Goal: Task Accomplishment & Management: Manage account settings

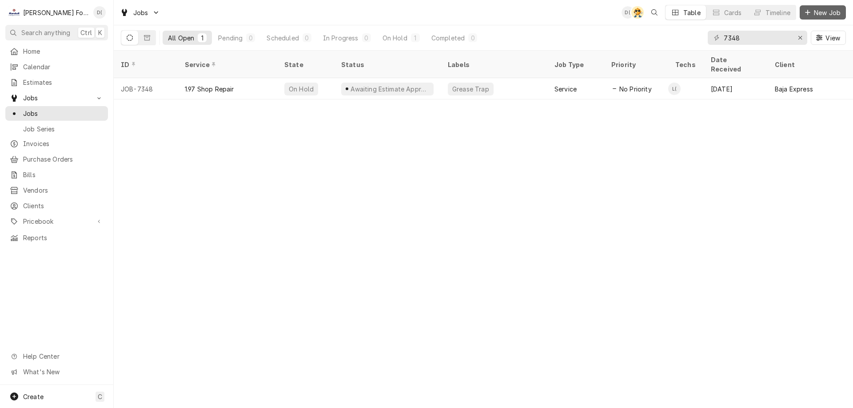
click at [823, 15] on span "New Job" at bounding box center [827, 12] width 30 height 9
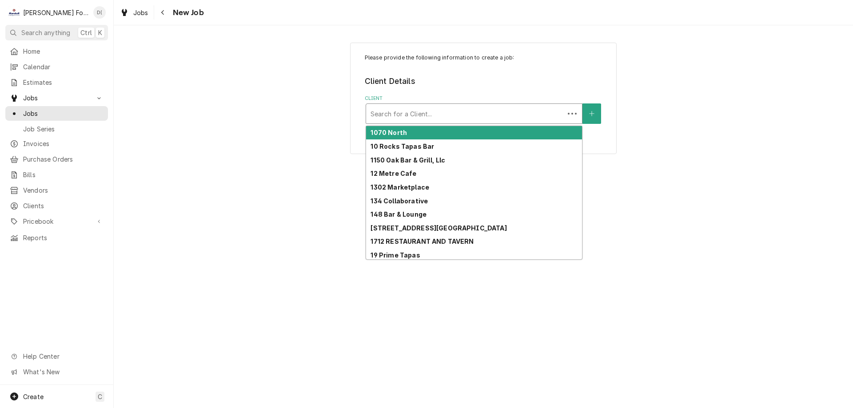
click at [445, 118] on div "Client" at bounding box center [464, 114] width 189 height 16
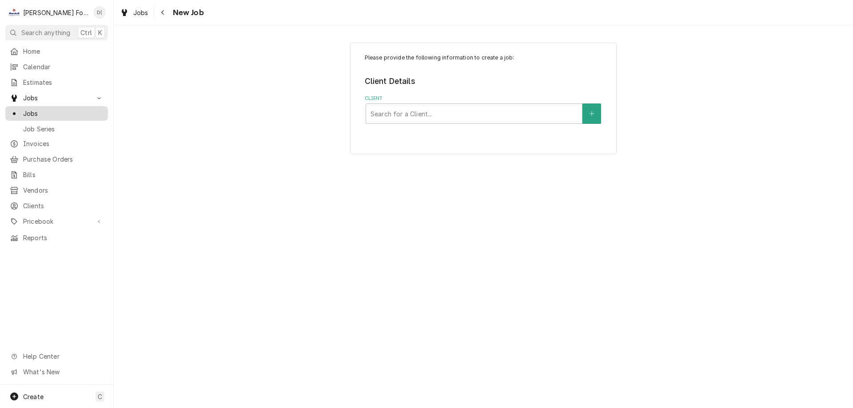
click at [76, 111] on span "Jobs" at bounding box center [63, 113] width 80 height 9
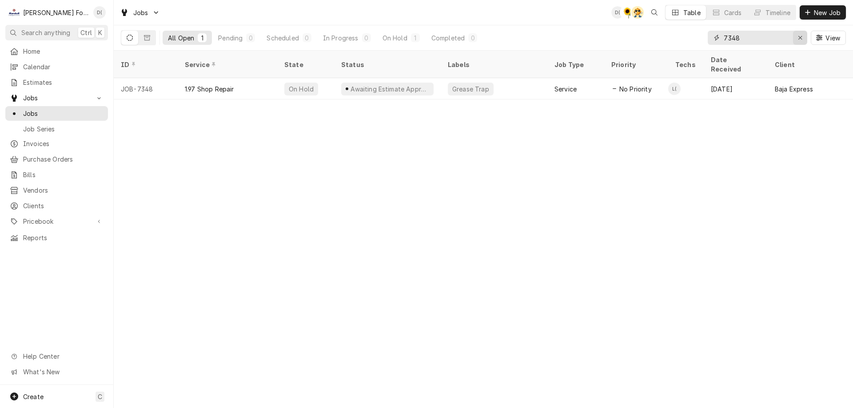
click at [795, 38] on div "Erase input" at bounding box center [799, 37] width 9 height 9
click at [781, 38] on input "Dynamic Content Wrapper" at bounding box center [764, 38] width 83 height 14
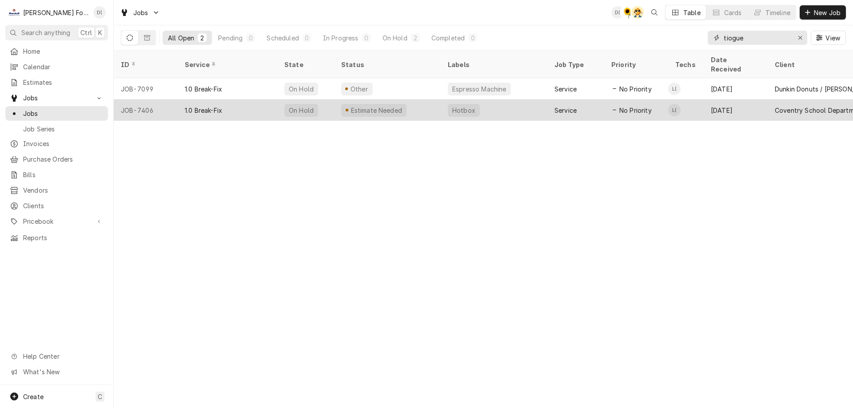
type input "tiogue"
click at [418, 103] on div "Estimate Needed" at bounding box center [387, 109] width 107 height 21
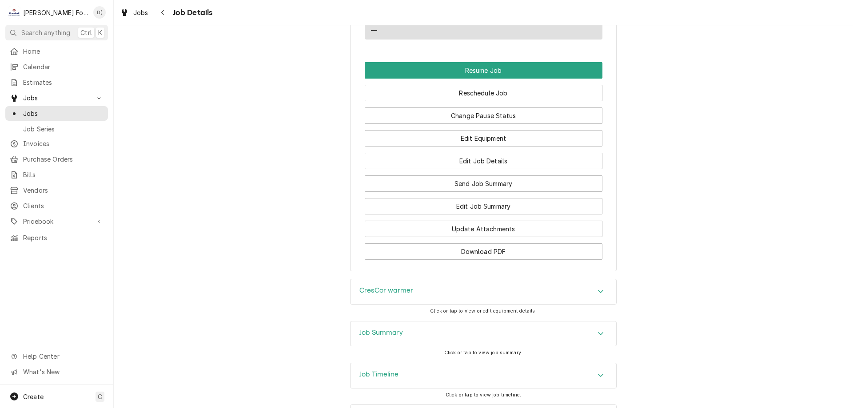
scroll to position [981, 0]
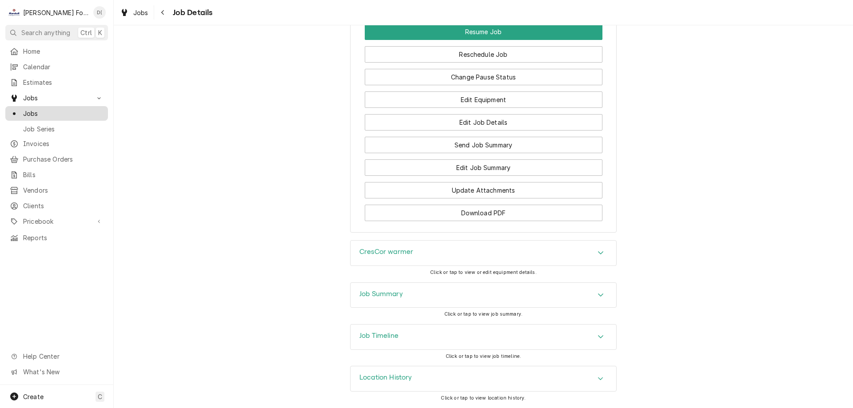
click at [71, 106] on link "Jobs" at bounding box center [56, 113] width 103 height 15
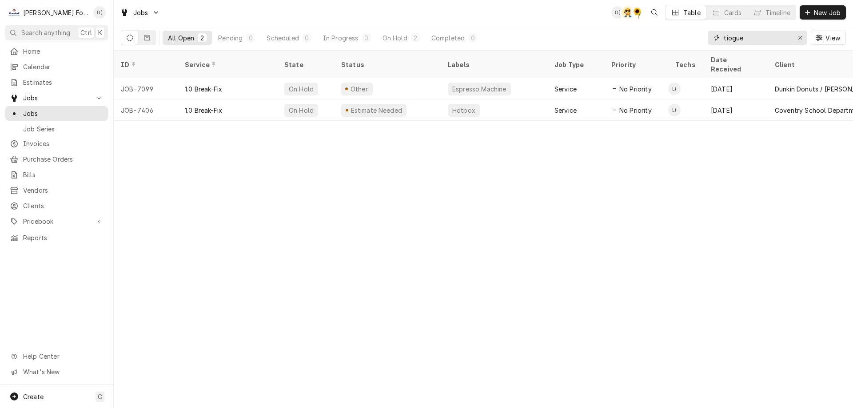
drag, startPoint x: 797, startPoint y: 36, endPoint x: 789, endPoint y: 37, distance: 8.5
click at [797, 36] on icon "Erase input" at bounding box center [799, 38] width 5 height 6
click at [776, 40] on input "Dynamic Content Wrapper" at bounding box center [764, 38] width 83 height 14
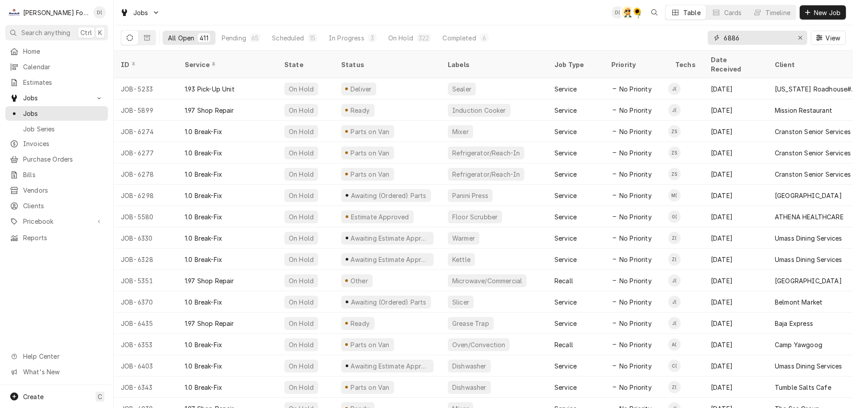
type input "6886"
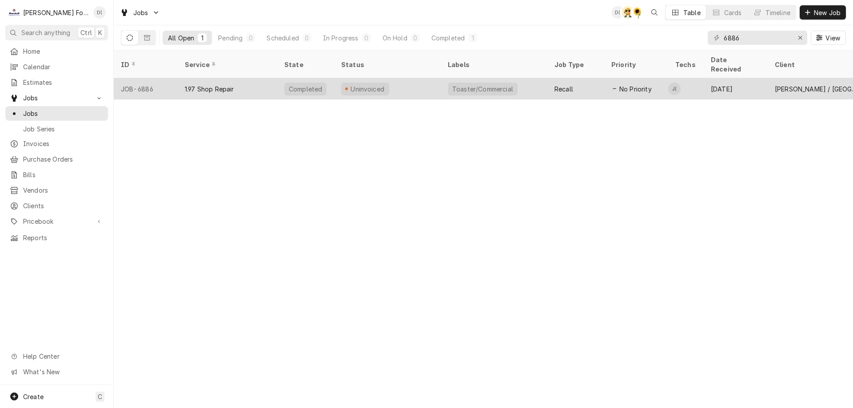
click at [425, 83] on div "Uninvoiced" at bounding box center [387, 88] width 107 height 21
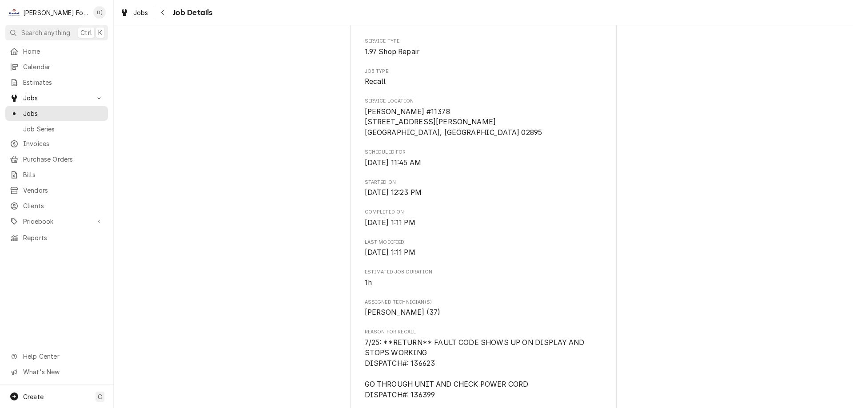
scroll to position [266, 0]
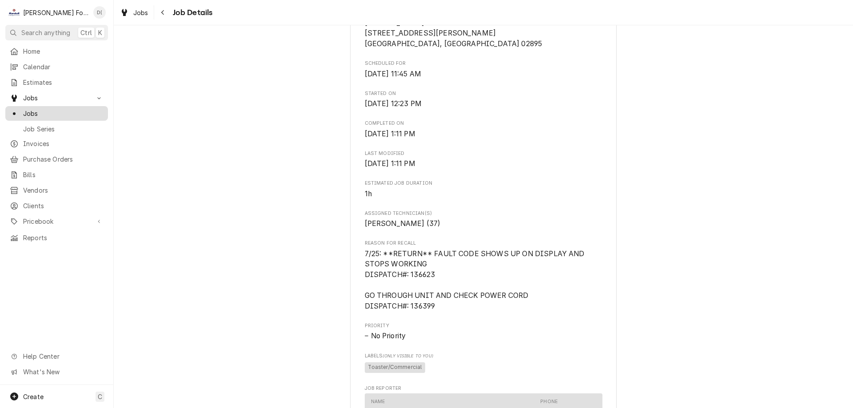
click at [81, 109] on span "Jobs" at bounding box center [63, 113] width 80 height 9
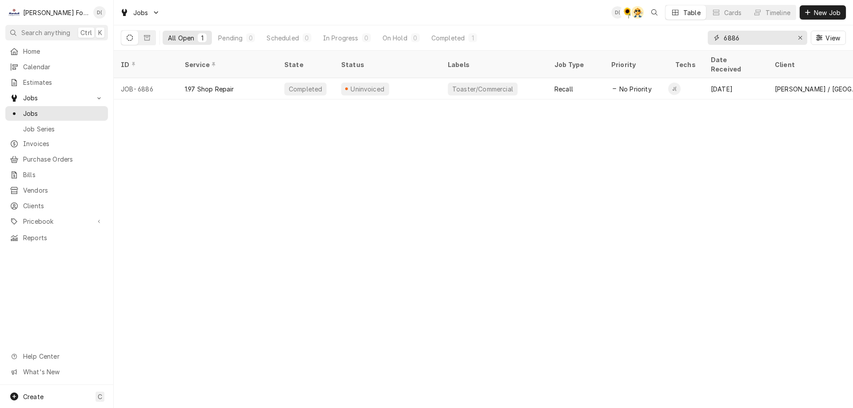
drag, startPoint x: 754, startPoint y: 38, endPoint x: 723, endPoint y: 40, distance: 31.2
click at [723, 40] on input "6886" at bounding box center [756, 38] width 67 height 14
type input "7"
type input "4"
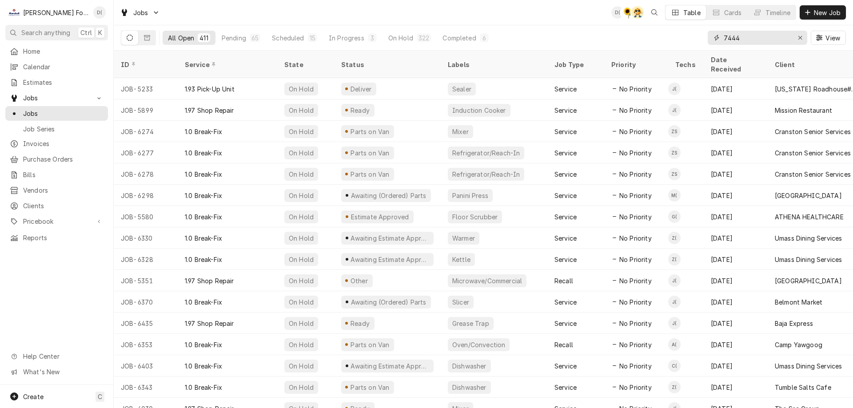
type input "7444"
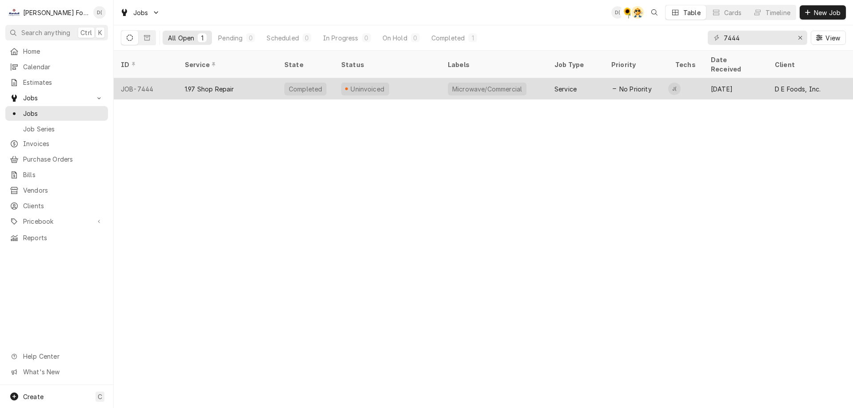
click at [420, 81] on div "Uninvoiced" at bounding box center [387, 88] width 107 height 21
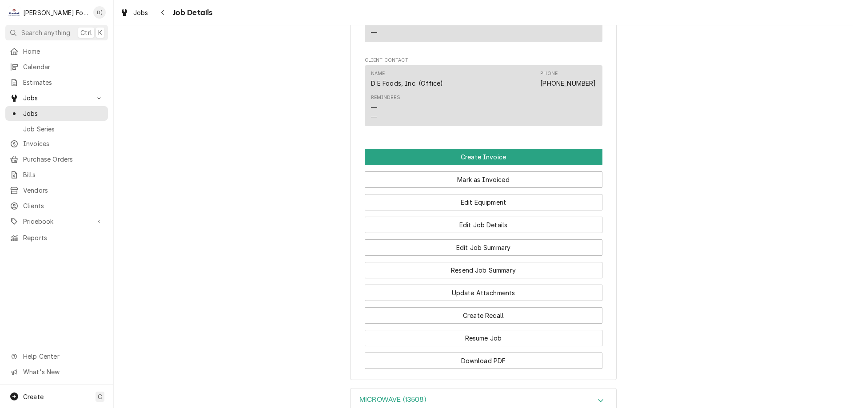
scroll to position [710, 0]
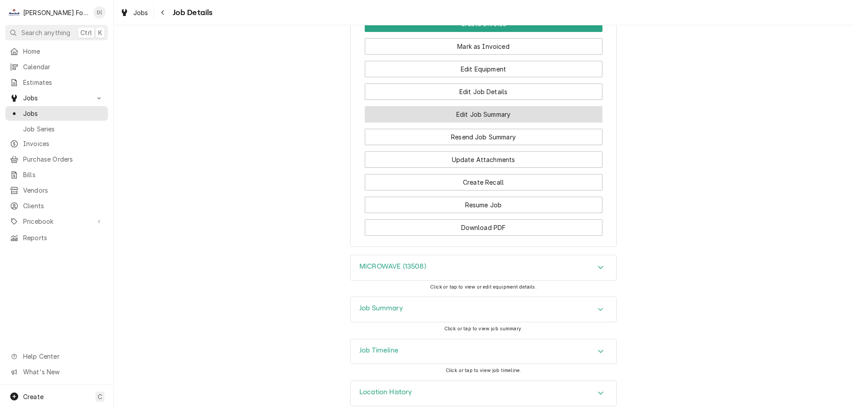
click at [487, 123] on button "Edit Job Summary" at bounding box center [484, 114] width 238 height 16
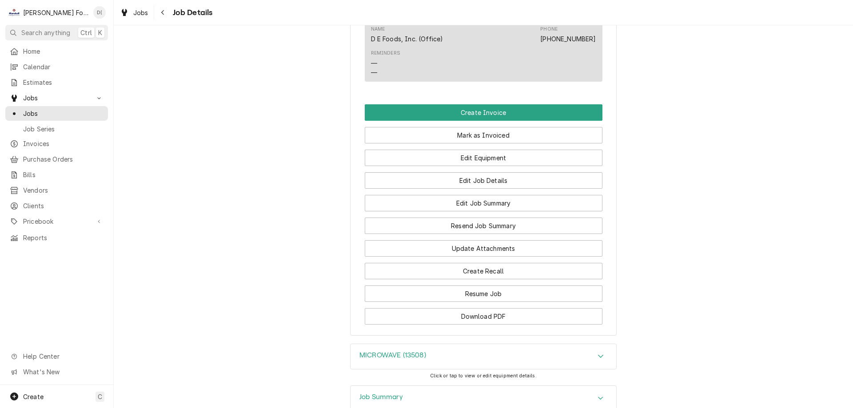
scroll to position [735, 0]
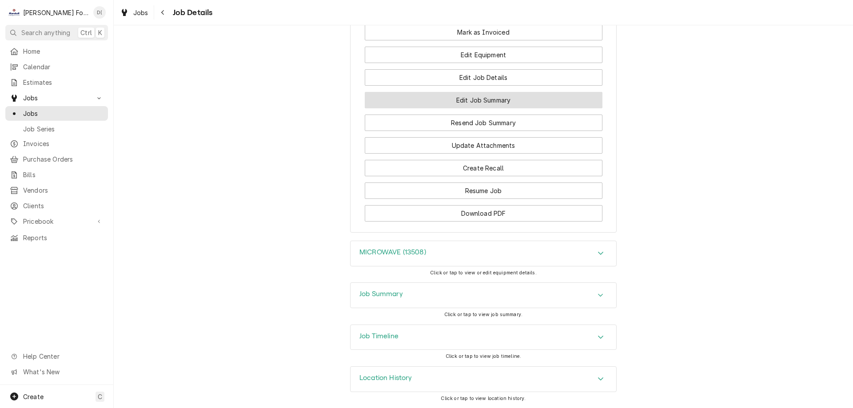
click at [494, 103] on button "Edit Job Summary" at bounding box center [484, 100] width 238 height 16
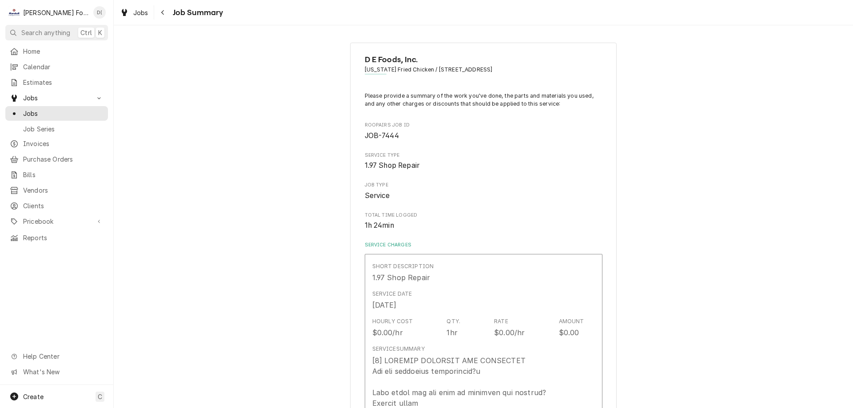
type textarea "x"
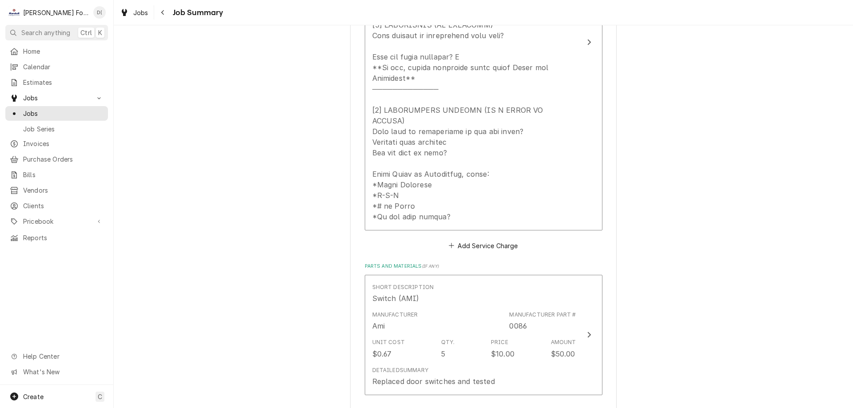
scroll to position [533, 0]
